Goal: Communication & Community: Answer question/provide support

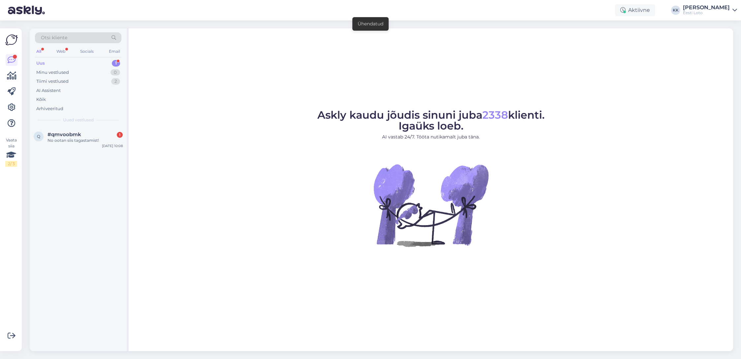
click at [63, 61] on div "Uus 1" at bounding box center [78, 63] width 86 height 9
click at [79, 139] on div "No ootan siis tagastamist!" at bounding box center [85, 141] width 75 height 6
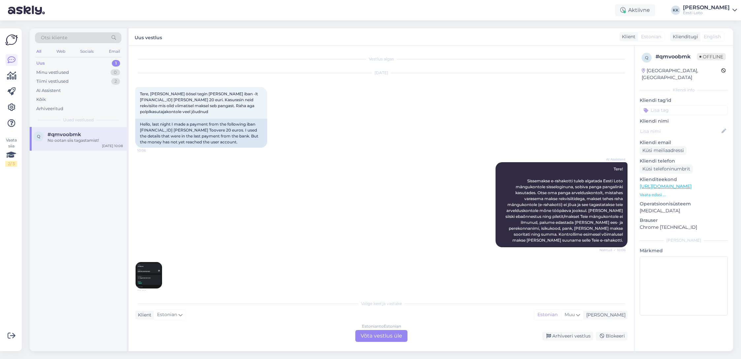
scroll to position [187, 0]
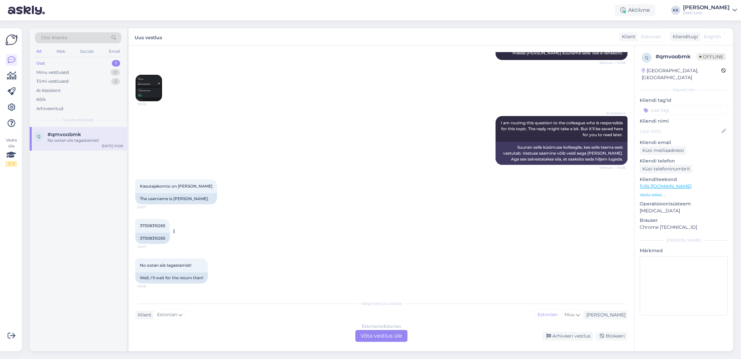
click at [155, 224] on span "37308310265" at bounding box center [152, 225] width 25 height 5
copy span "37308310265"
click at [143, 91] on img at bounding box center [149, 88] width 26 height 26
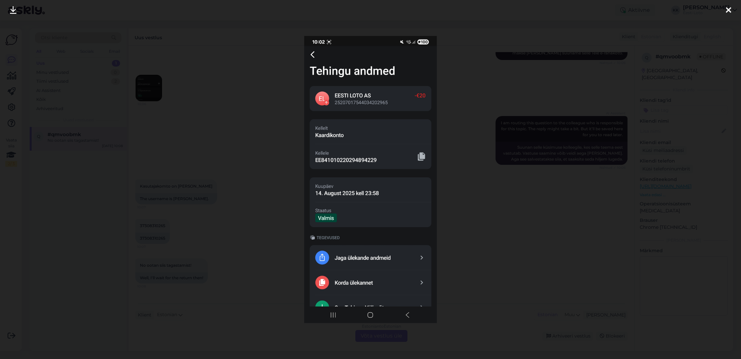
click at [730, 9] on icon at bounding box center [728, 10] width 5 height 9
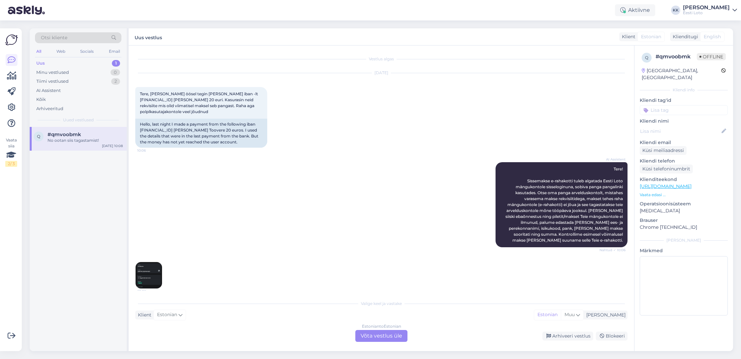
scroll to position [1, 0]
click at [144, 275] on img at bounding box center [149, 275] width 26 height 26
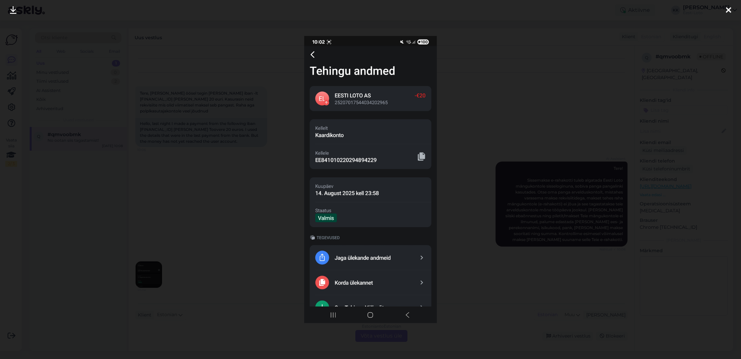
click at [729, 10] on icon at bounding box center [728, 10] width 5 height 9
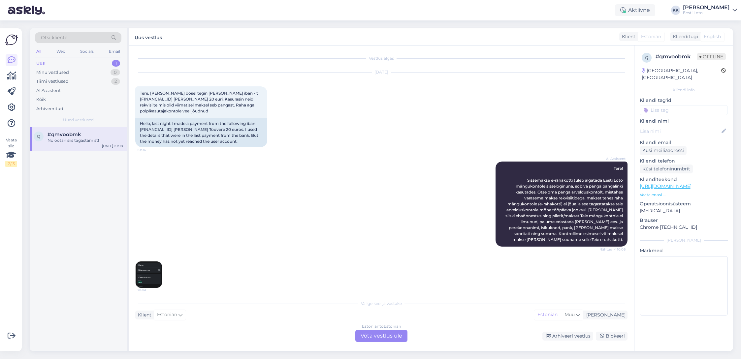
click at [676, 55] on div "# qmvoobmk" at bounding box center [676, 57] width 41 height 8
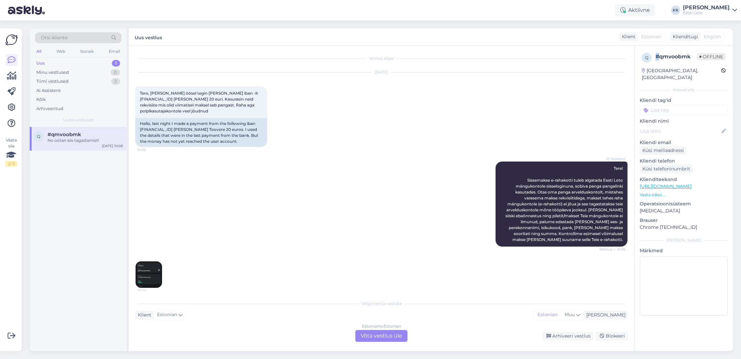
copy div "#"
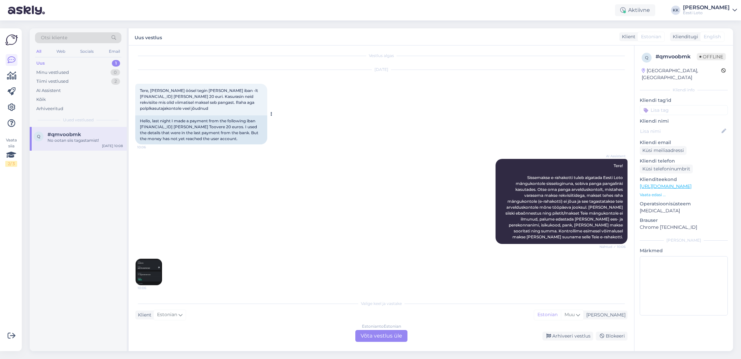
scroll to position [2, 0]
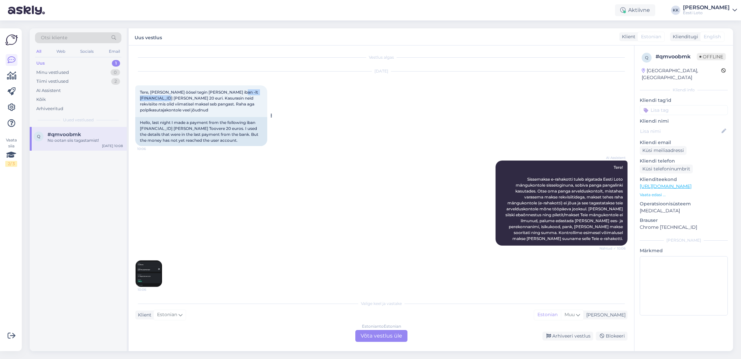
drag, startPoint x: 141, startPoint y: 98, endPoint x: 188, endPoint y: 98, distance: 47.9
click at [185, 98] on span "Tere, [PERSON_NAME] öösel tegin [PERSON_NAME] iban -lt [FINANCIAL_ID] [PERSON_N…" at bounding box center [199, 101] width 119 height 23
copy span "[FINANCIAL_ID]"
click at [302, 134] on div "[DATE] Tere, [PERSON_NAME] öösel tegin makse selliselt iban -lt [FINANCIAL_ID] …" at bounding box center [381, 108] width 493 height 89
click at [60, 110] on div "Arhiveeritud" at bounding box center [49, 109] width 27 height 7
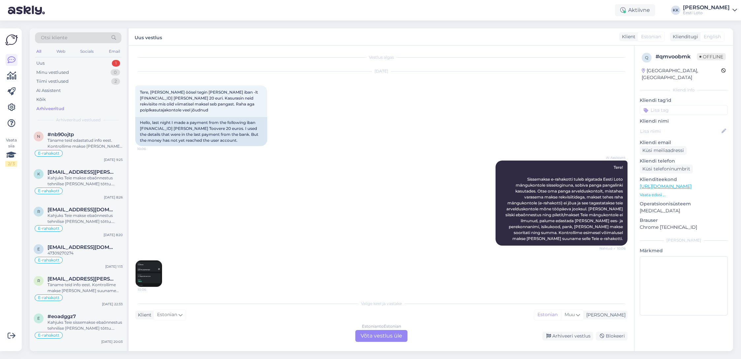
click at [94, 38] on div "Otsi kliente" at bounding box center [78, 37] width 86 height 11
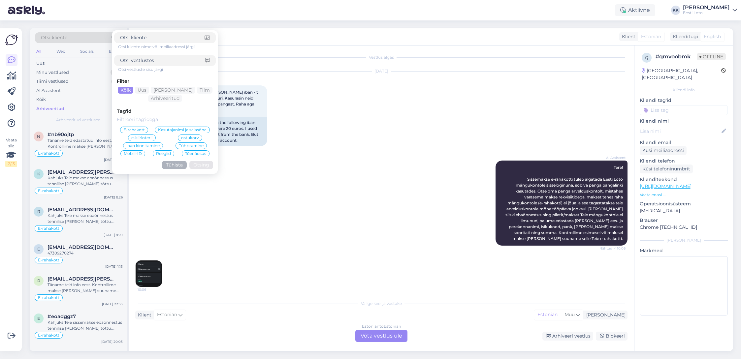
click at [88, 41] on div "Otsi kliente" at bounding box center [78, 37] width 86 height 11
click at [171, 62] on input at bounding box center [162, 60] width 85 height 7
type input "finants"
click at [206, 165] on button "Otsing" at bounding box center [201, 165] width 24 height 8
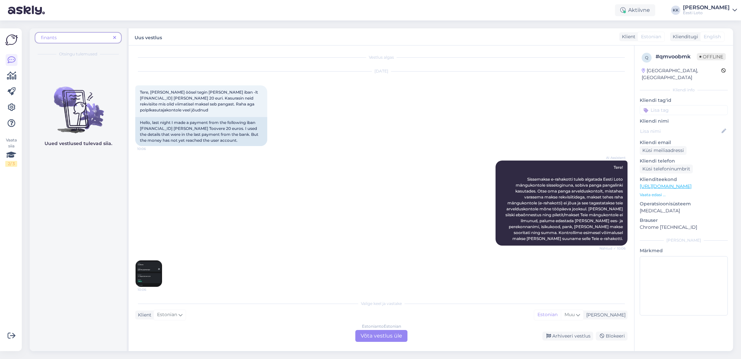
click at [78, 38] on span "finants" at bounding box center [76, 37] width 70 height 7
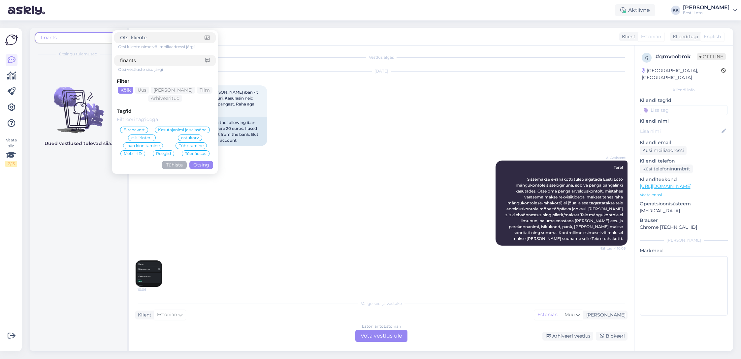
click at [147, 57] on input "finants" at bounding box center [162, 60] width 85 height 7
type input "fina"
click button "Otsing" at bounding box center [201, 165] width 24 height 8
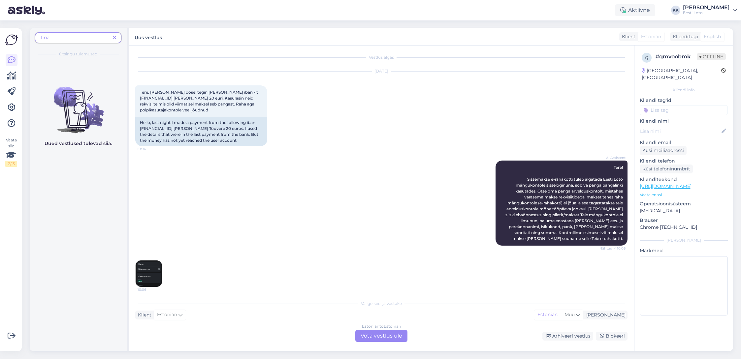
click at [116, 36] on icon at bounding box center [114, 38] width 3 height 5
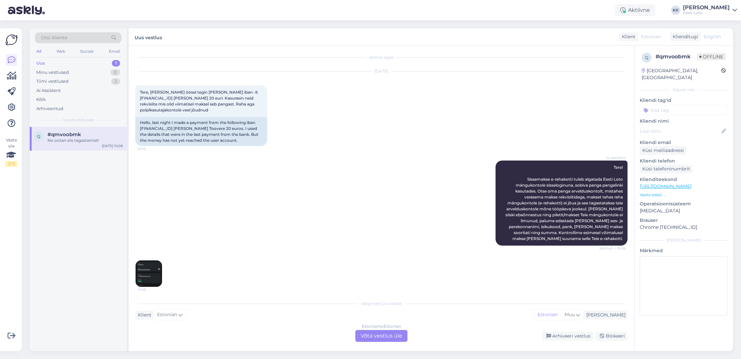
click at [59, 139] on div "No ootan siis tagastamist!" at bounding box center [85, 141] width 75 height 6
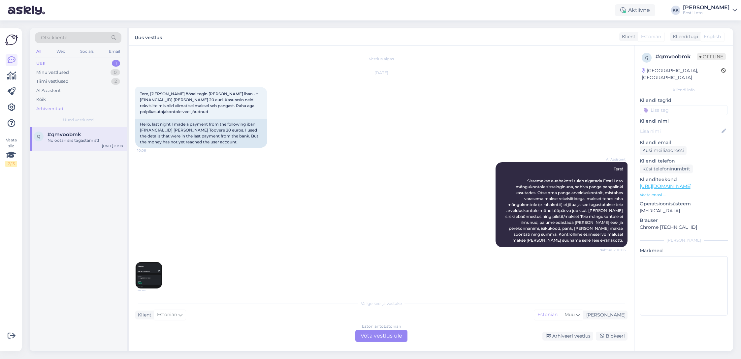
click at [49, 107] on div "Arhiveeritud" at bounding box center [49, 109] width 27 height 7
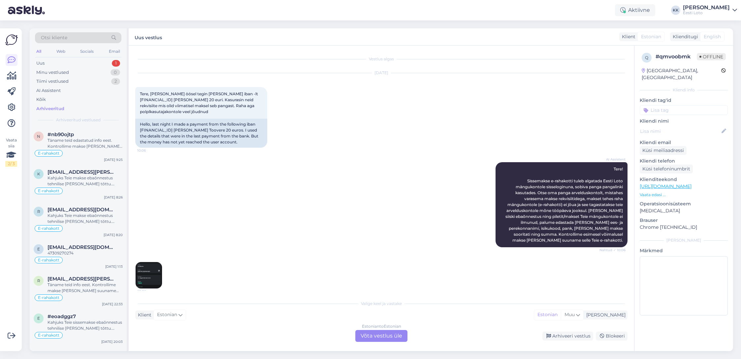
click at [79, 37] on div "Otsi kliente" at bounding box center [78, 37] width 86 height 11
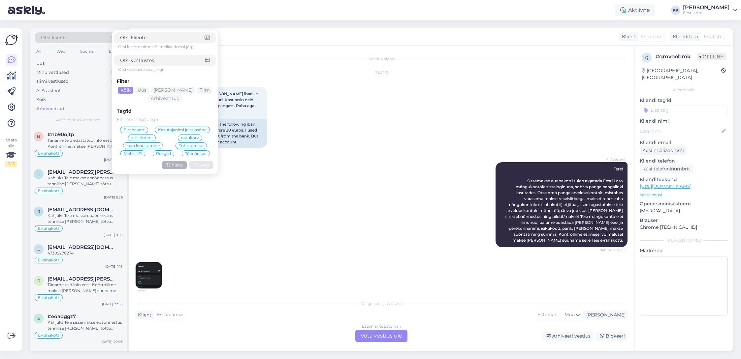
click at [142, 63] on input at bounding box center [162, 60] width 85 height 7
type input "[PERSON_NAME]"
click button "Otsing" at bounding box center [201, 165] width 24 height 8
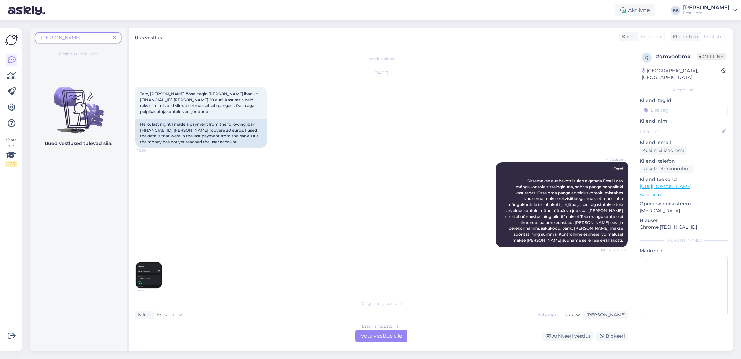
click at [113, 37] on span at bounding box center [115, 37] width 8 height 7
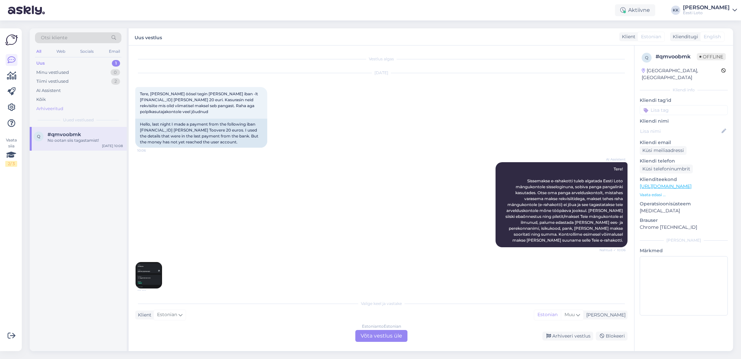
click at [50, 109] on div "Arhiveeritud" at bounding box center [49, 109] width 27 height 7
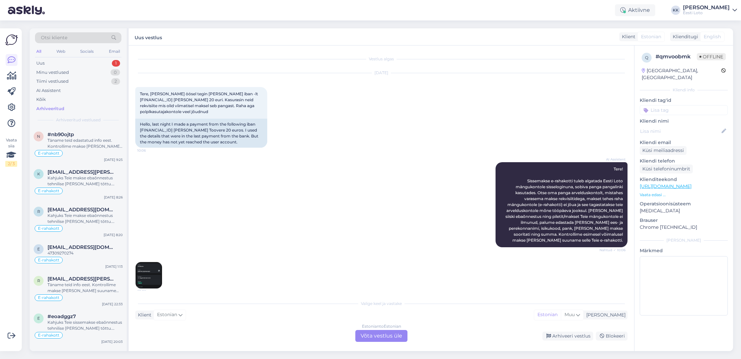
click at [97, 38] on div "Otsi kliente" at bounding box center [78, 37] width 86 height 11
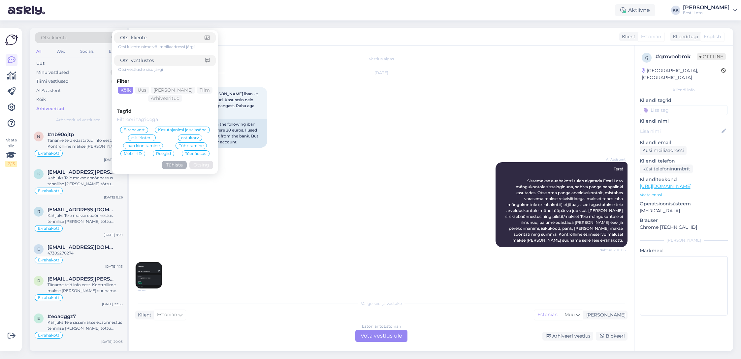
click at [153, 61] on input at bounding box center [162, 60] width 85 height 7
click at [142, 129] on span "E-rahakott" at bounding box center [133, 130] width 21 height 4
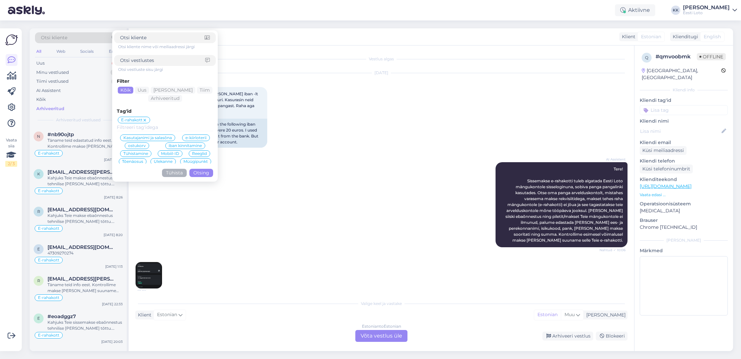
click at [176, 59] on input at bounding box center [162, 60] width 85 height 7
type input "fin"
click button "Otsing" at bounding box center [201, 173] width 24 height 8
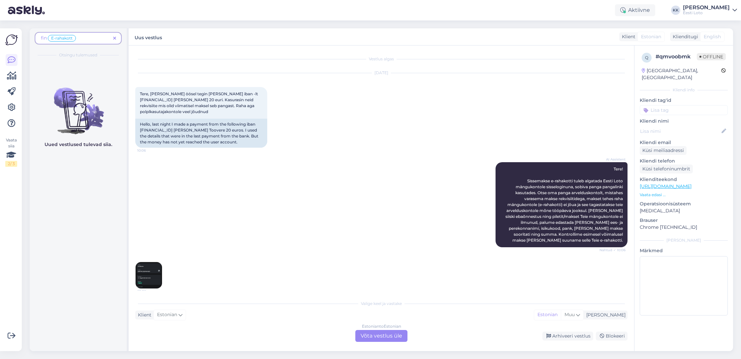
click at [115, 39] on icon at bounding box center [114, 38] width 3 height 5
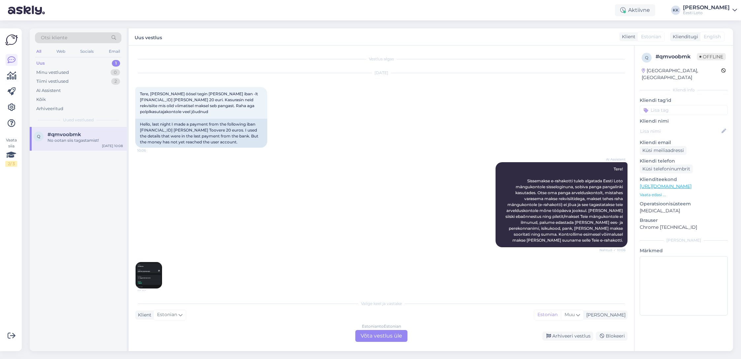
click at [388, 335] on div "Estonian to Estonian Võta vestlus üle" at bounding box center [382, 336] width 52 height 12
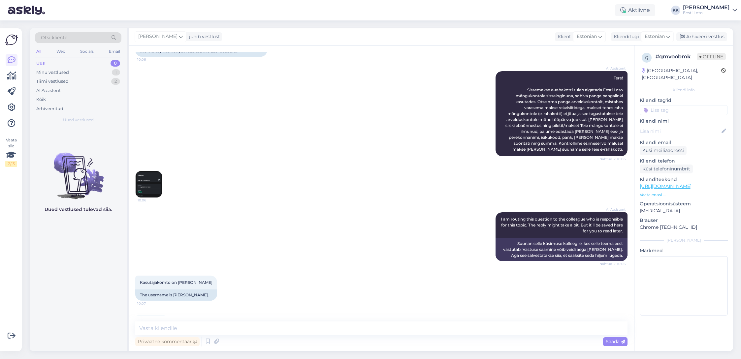
scroll to position [163, 0]
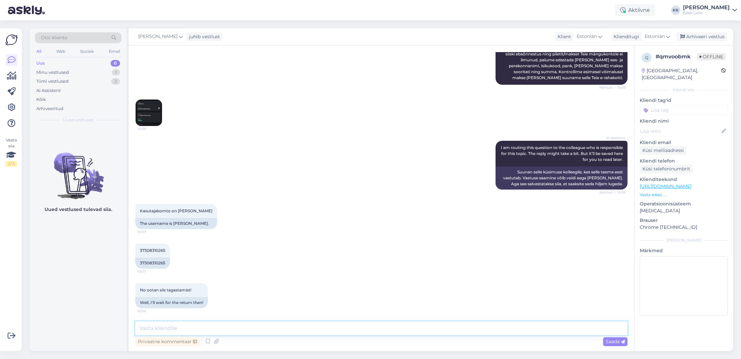
click at [295, 328] on textarea at bounding box center [381, 329] width 493 height 14
paste textarea "Meie finantsosakond kontrollib esimesel võimalusel ostu [PERSON_NAME] raha taga…"
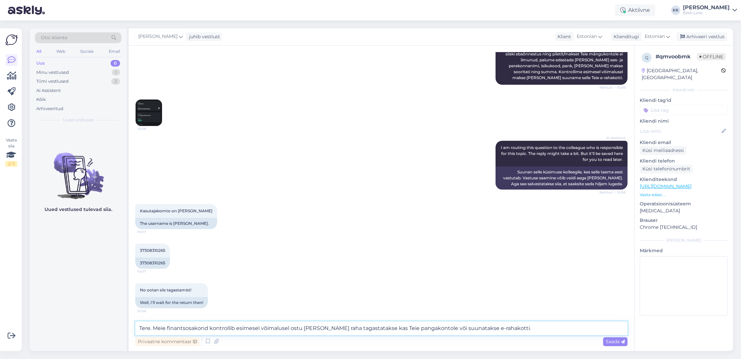
drag, startPoint x: 497, startPoint y: 328, endPoint x: 426, endPoint y: 326, distance: 71.3
click at [426, 326] on textarea "Tere. Meie finantsosakond kontrollib esimesel võimalusel ostu [PERSON_NAME] rah…" at bounding box center [381, 329] width 493 height 14
click at [376, 328] on textarea "Tere. Meie finantsosakond kontrollib esimesel võimalusel ostu [PERSON_NAME] rah…" at bounding box center [381, 329] width 493 height 14
drag, startPoint x: 301, startPoint y: 328, endPoint x: 291, endPoint y: 328, distance: 9.6
click at [291, 328] on textarea "Tere. Meie finantsosakond kontrollib esimesel võimalusel ostu [PERSON_NAME] rah…" at bounding box center [381, 329] width 493 height 14
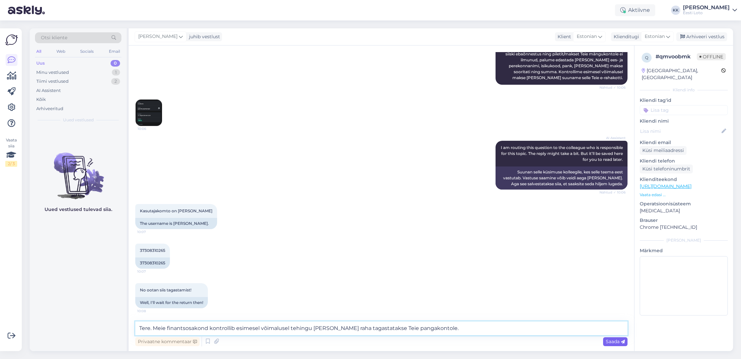
type textarea "Tere. Meie finantsosakond kontrollib esimesel võimalusel tehingu [PERSON_NAME] …"
click at [615, 342] on span "Saada" at bounding box center [615, 342] width 19 height 6
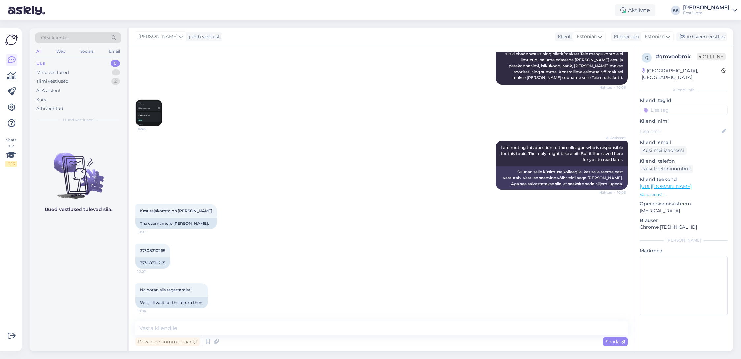
scroll to position [197, 0]
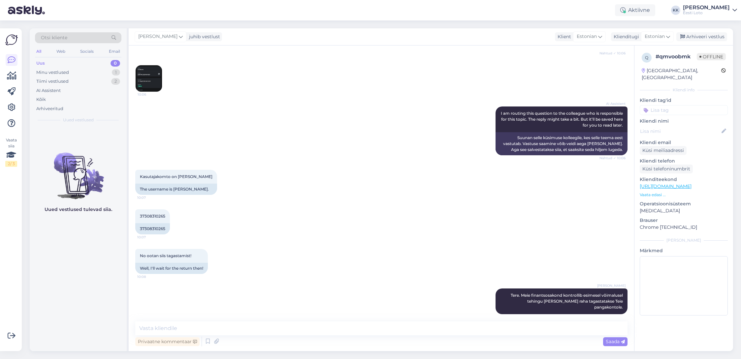
click at [676, 105] on input at bounding box center [684, 110] width 88 height 10
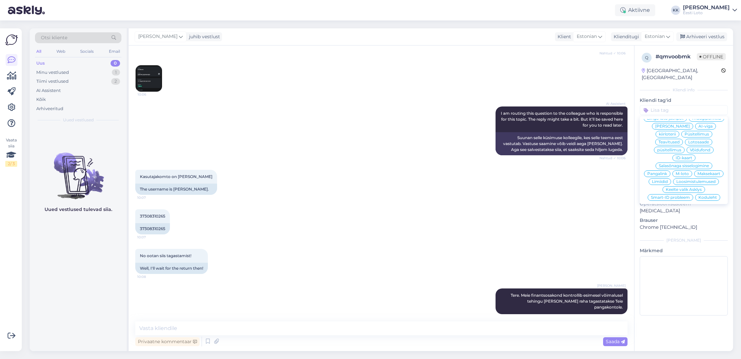
scroll to position [142, 0]
click at [687, 198] on span "E-rahakott" at bounding box center [683, 200] width 21 height 4
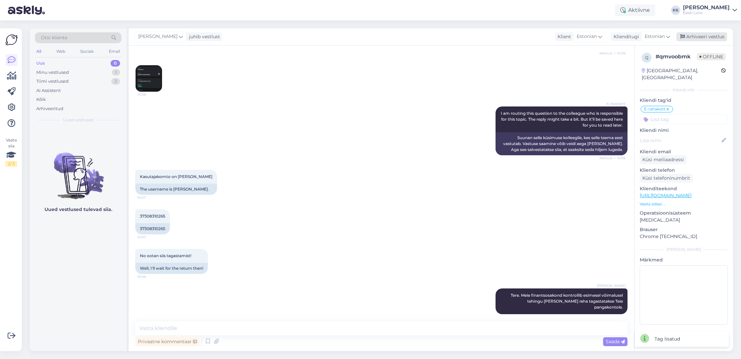
click at [700, 37] on div "Arhiveeri vestlus" at bounding box center [702, 36] width 51 height 9
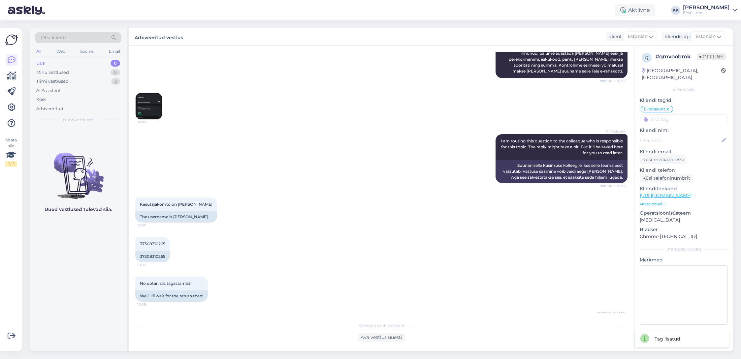
scroll to position [166, 0]
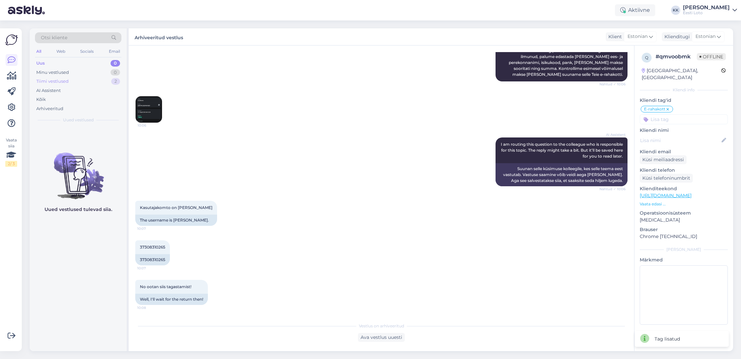
click at [59, 81] on div "Tiimi vestlused" at bounding box center [52, 81] width 32 height 7
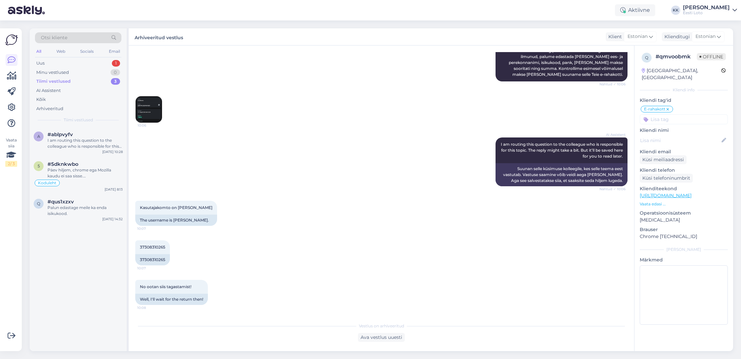
scroll to position [199, 0]
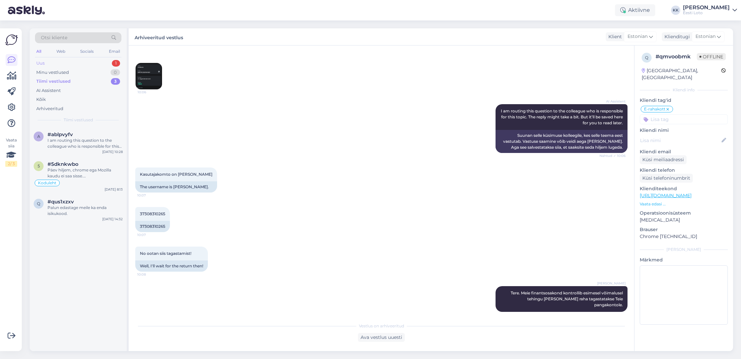
click at [58, 63] on div "Uus 1" at bounding box center [78, 63] width 86 height 9
click at [84, 140] on div "Palun täpsustage, millise veateate Te sisselogimisel saate? Soovitame proovida …" at bounding box center [85, 144] width 75 height 12
